Goal: Transaction & Acquisition: Purchase product/service

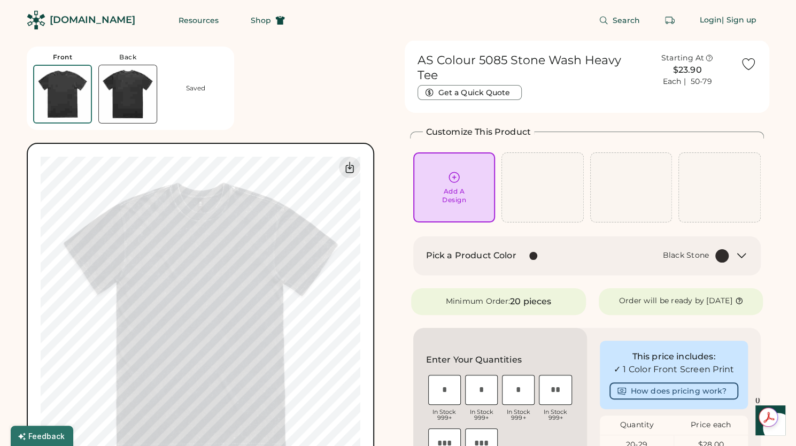
click at [392, 371] on div "Front Back Saved 0% 0% AS Colour 5085 Stone Wash Heavy Tee Get a Quick Quote St…" at bounding box center [398, 419] width 742 height 758
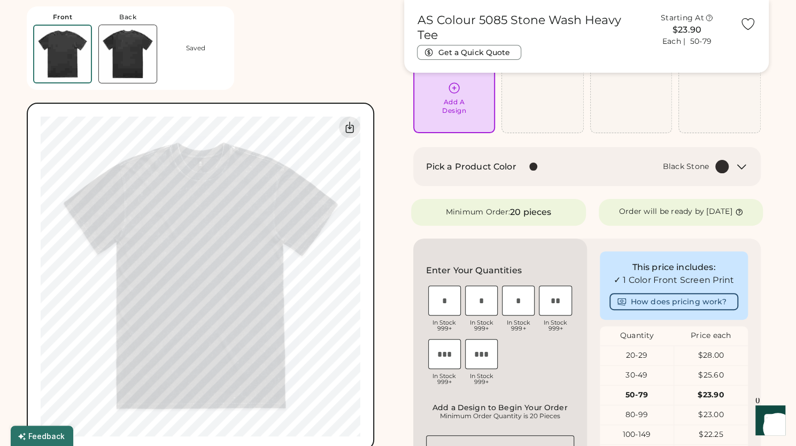
scroll to position [69, 0]
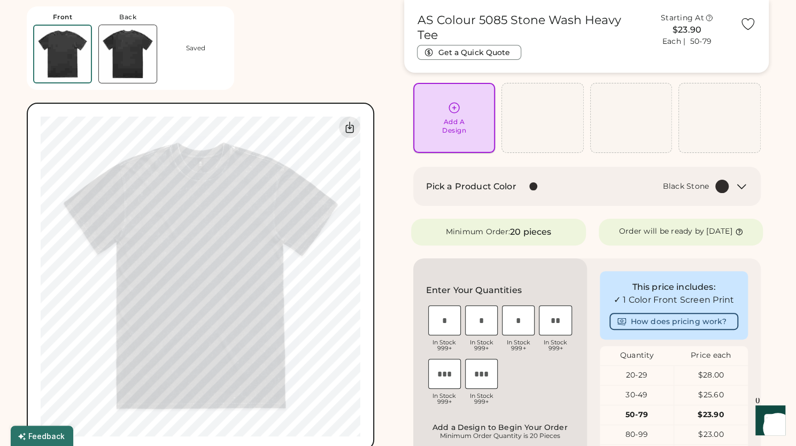
click at [458, 110] on icon at bounding box center [454, 108] width 10 height 10
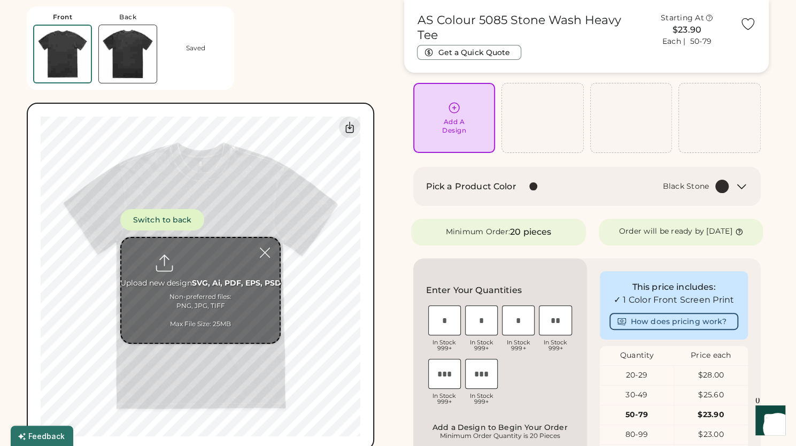
click at [193, 293] on input "file" at bounding box center [200, 290] width 158 height 105
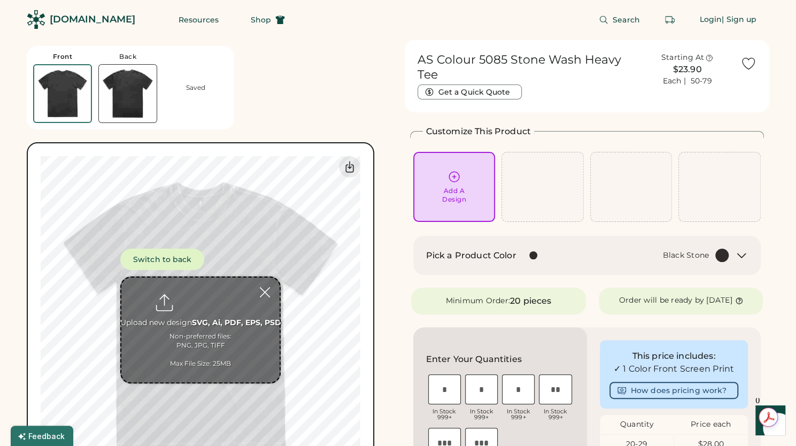
scroll to position [0, 0]
click at [206, 357] on input "file" at bounding box center [200, 330] width 158 height 105
type input "**********"
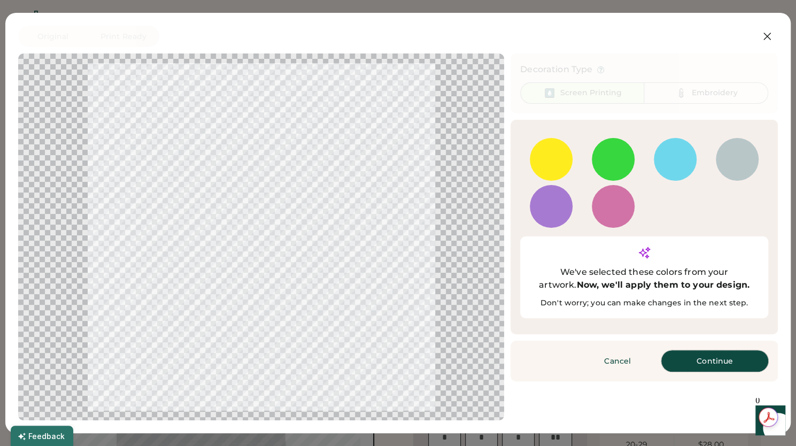
click at [679, 350] on button "Continue" at bounding box center [714, 360] width 107 height 21
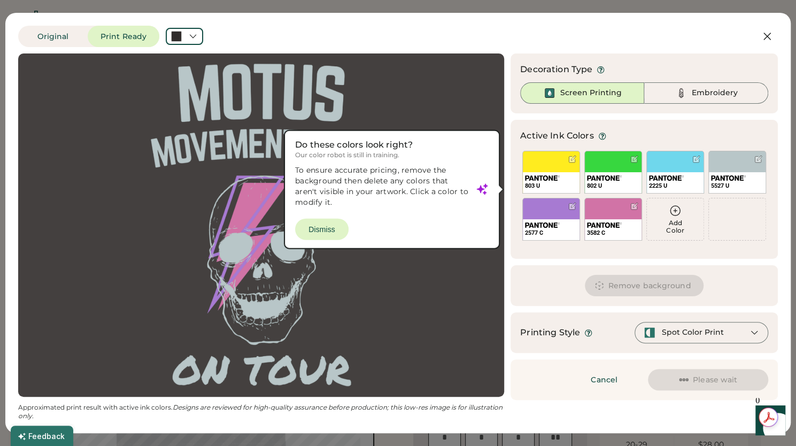
click at [316, 228] on div at bounding box center [261, 225] width 466 height 324
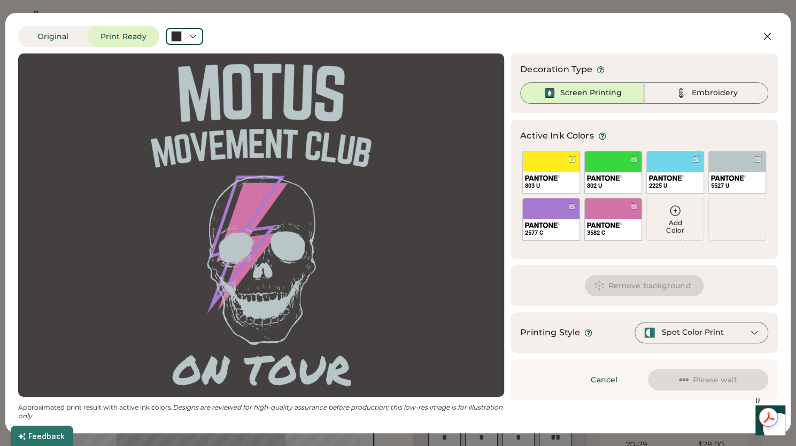
click at [672, 228] on div "Add Color" at bounding box center [675, 226] width 57 height 15
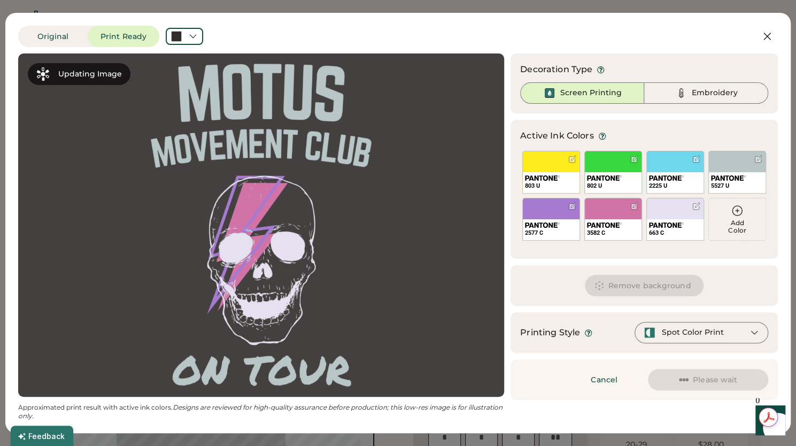
click at [739, 222] on div "Add Color" at bounding box center [737, 226] width 57 height 15
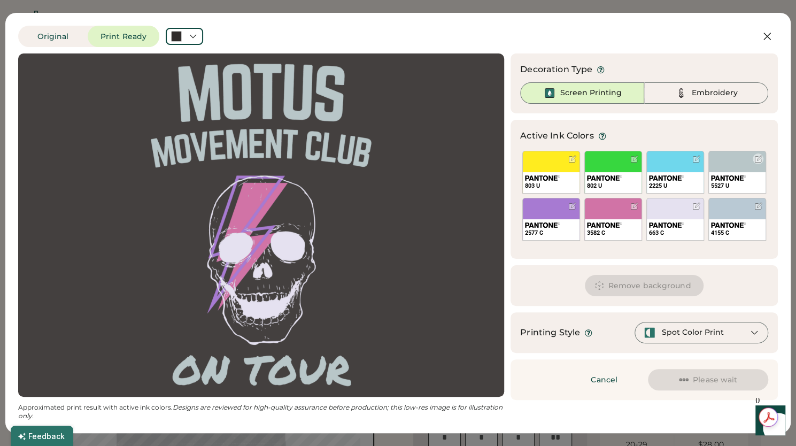
click at [758, 158] on div at bounding box center [758, 159] width 8 height 8
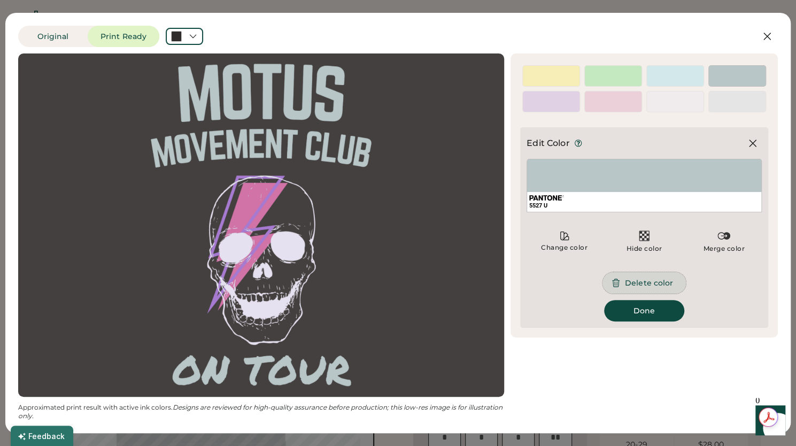
click at [640, 276] on button "Delete color" at bounding box center [643, 282] width 83 height 21
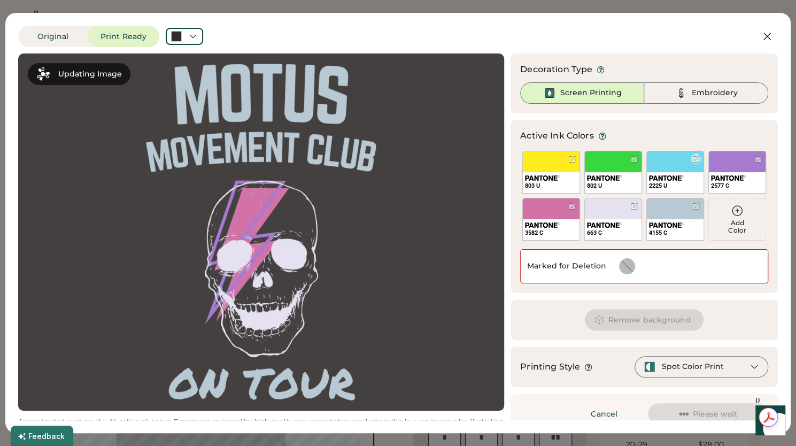
click at [692, 160] on div at bounding box center [696, 159] width 8 height 8
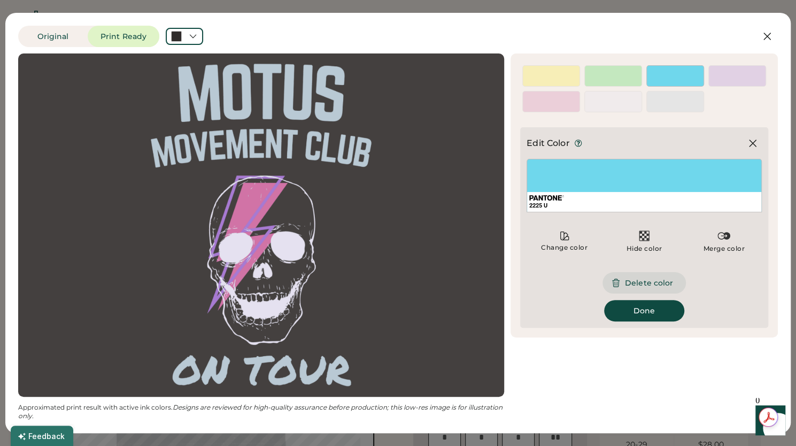
click at [643, 282] on button "Delete color" at bounding box center [643, 282] width 83 height 21
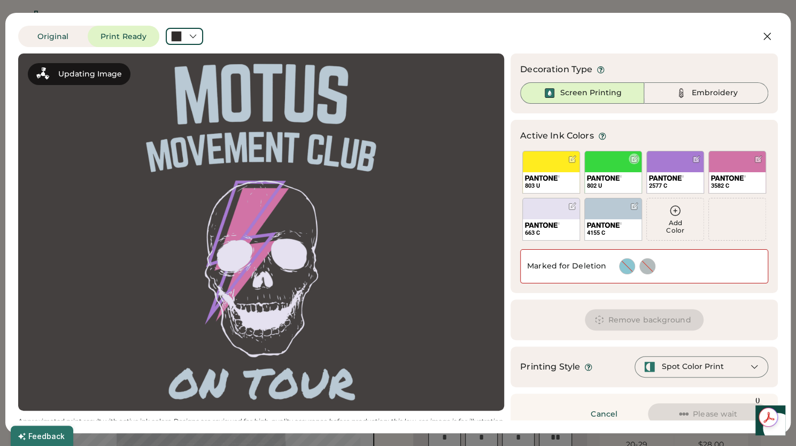
click at [630, 157] on div at bounding box center [634, 159] width 8 height 8
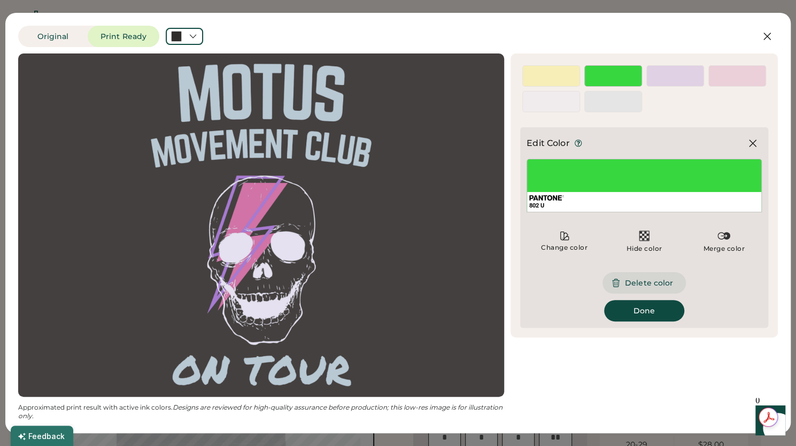
click at [636, 284] on button "Delete color" at bounding box center [643, 282] width 83 height 21
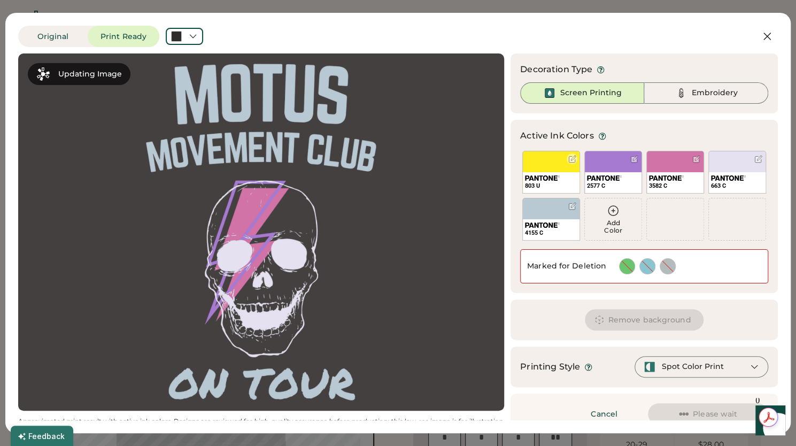
click at [568, 159] on div at bounding box center [572, 159] width 8 height 8
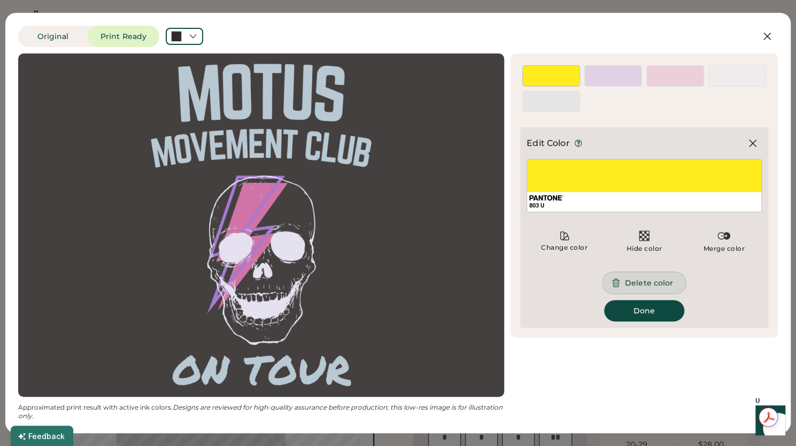
click at [628, 285] on button "Delete color" at bounding box center [643, 282] width 83 height 21
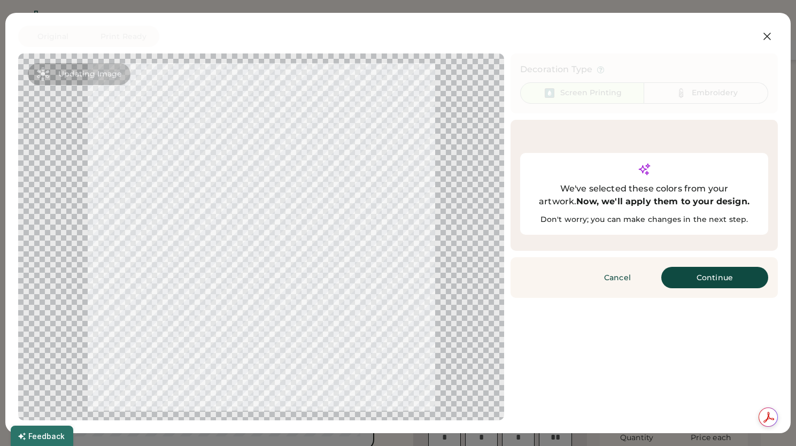
scroll to position [40, 0]
